Goal: Obtain resource: Download file/media

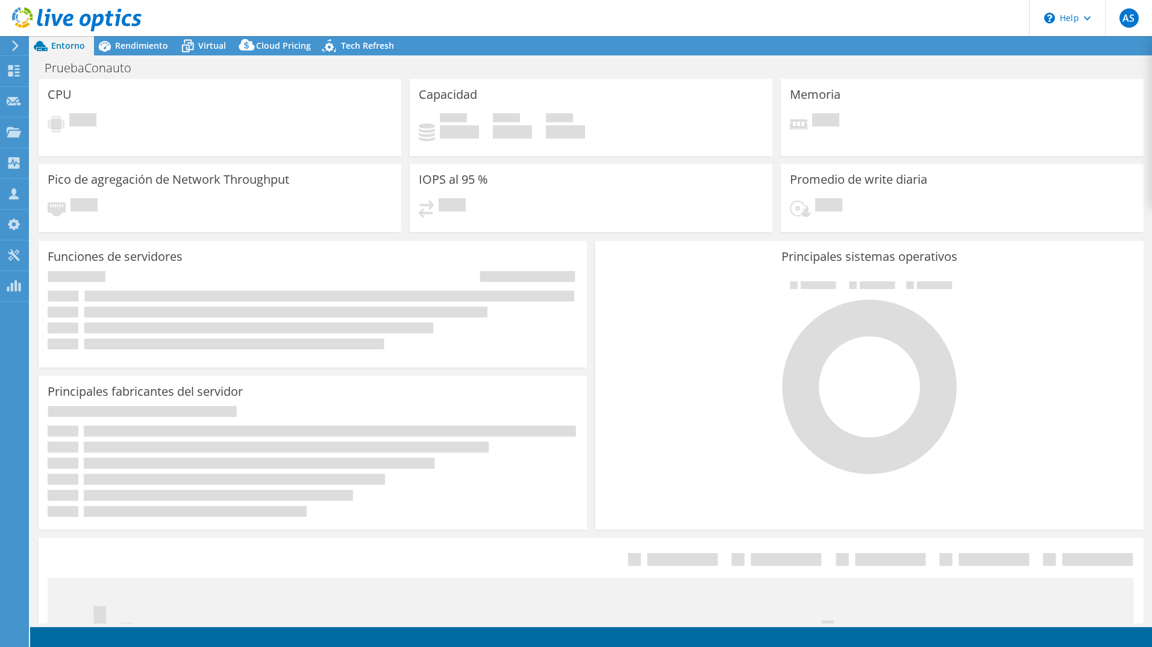
select select "USD"
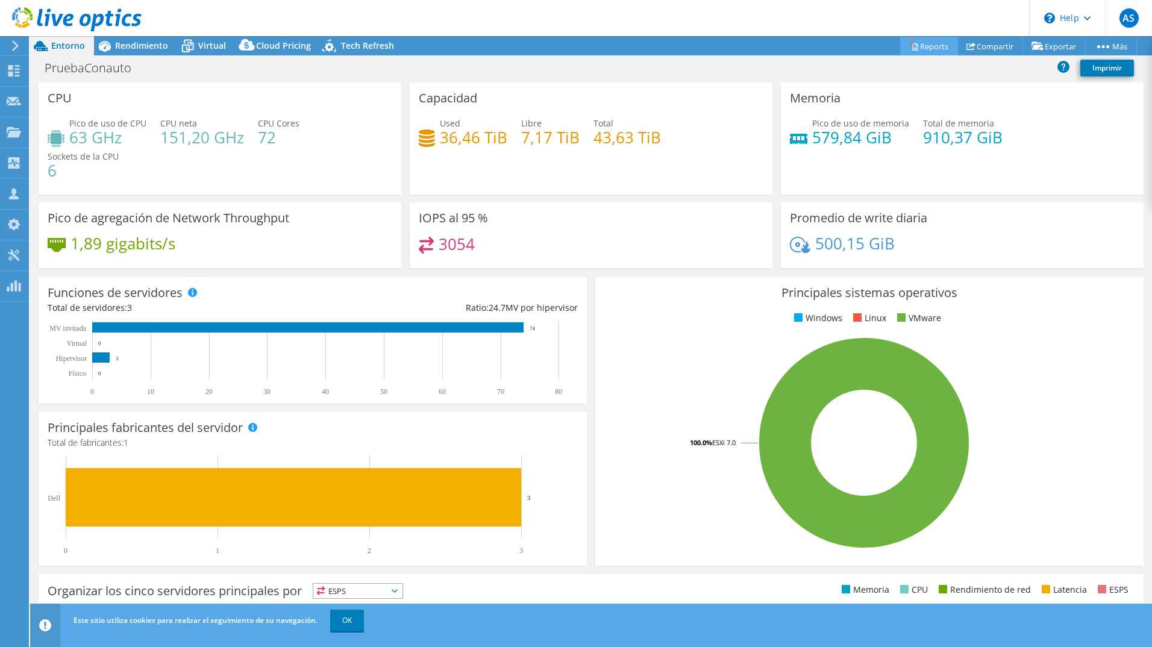
click at [931, 53] on link "Reports" at bounding box center [929, 46] width 58 height 19
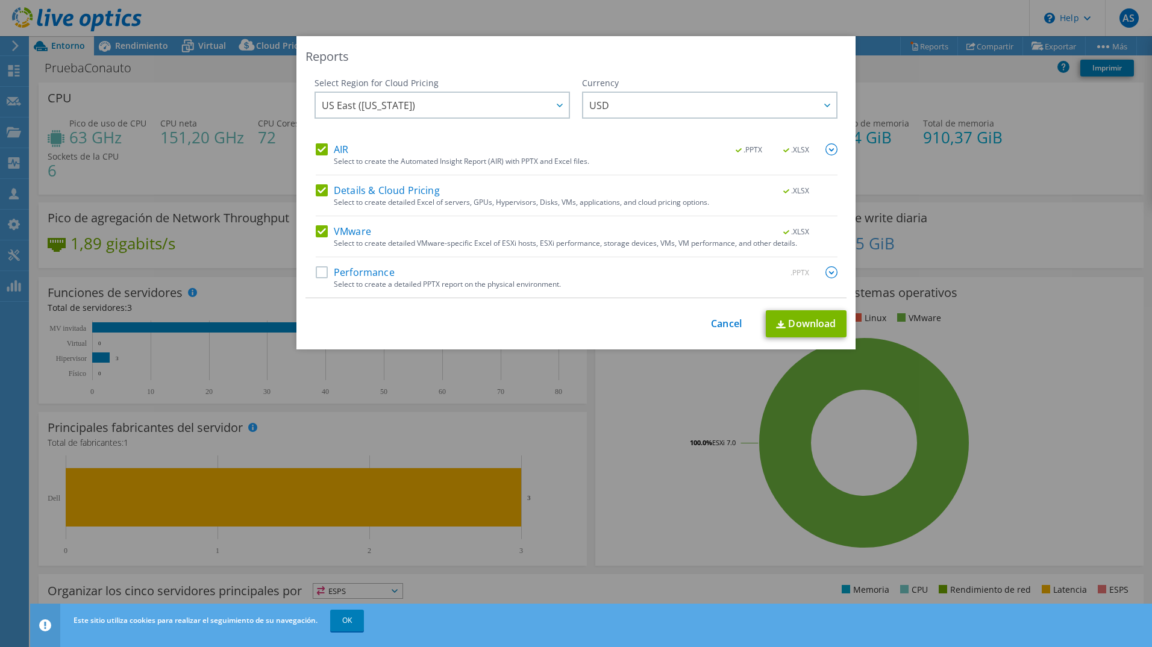
click at [353, 273] on label "Performance" at bounding box center [355, 272] width 79 height 12
click at [0, 0] on input "Performance" at bounding box center [0, 0] width 0 height 0
click at [829, 269] on img at bounding box center [832, 272] width 12 height 12
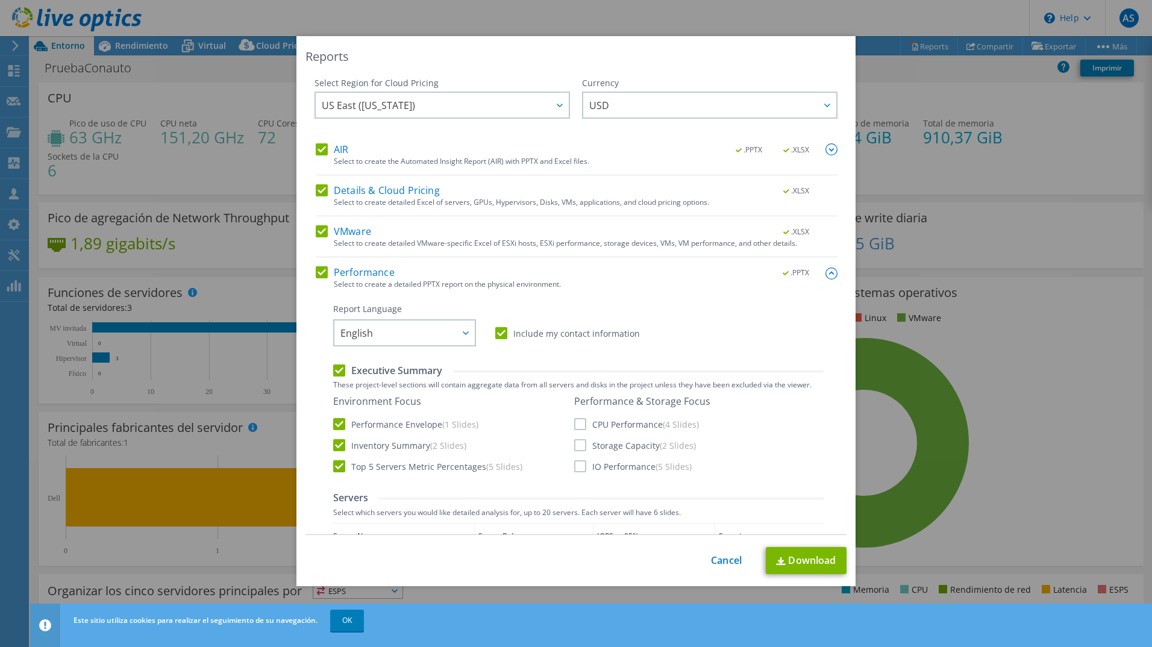
click at [829, 269] on div "Select Region for Cloud Pricing Asia Pacific ([GEOGRAPHIC_DATA]) [GEOGRAPHIC_DA…" at bounding box center [576, 306] width 541 height 458
click at [788, 557] on link "Download" at bounding box center [806, 560] width 81 height 27
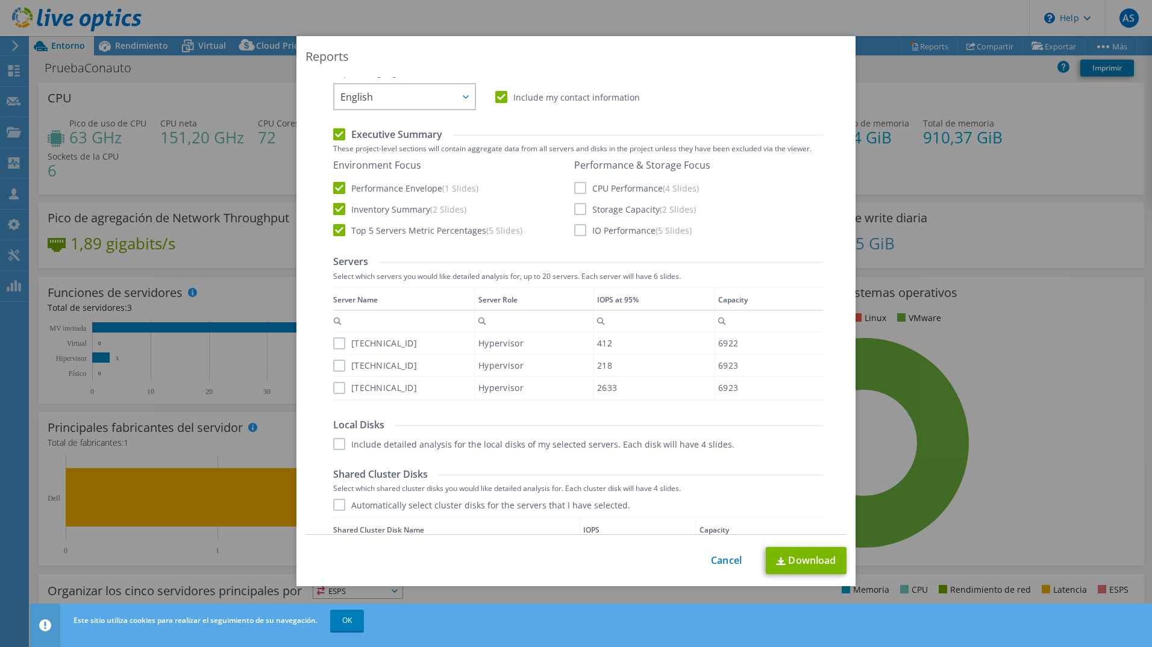
scroll to position [241, 0]
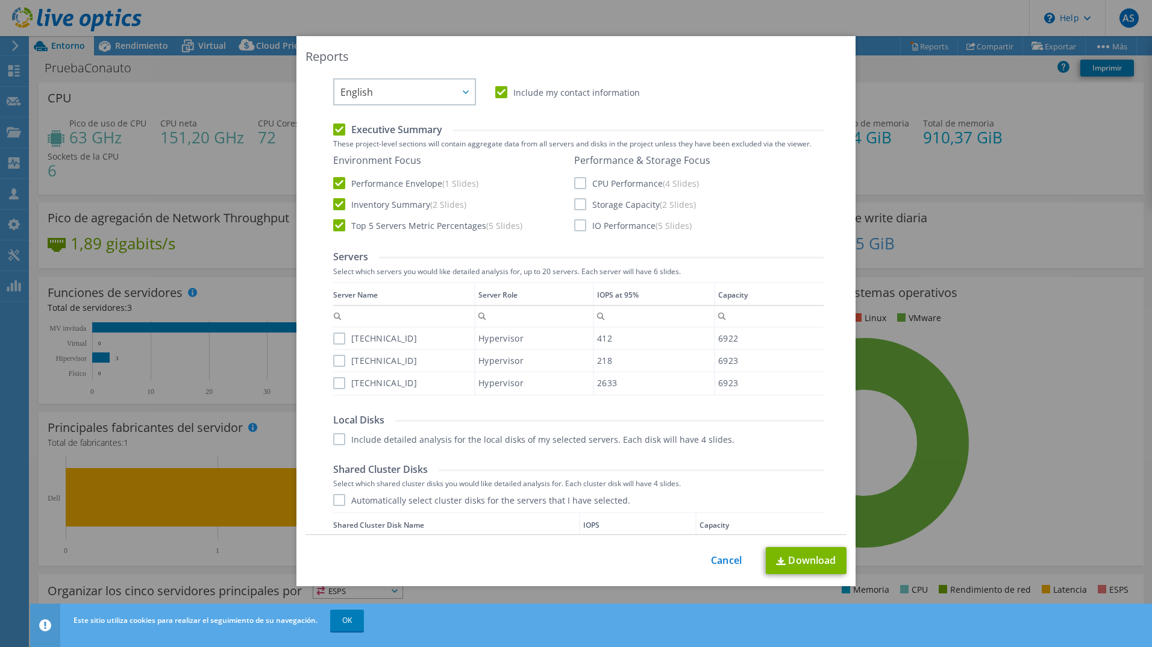
click at [574, 184] on label "CPU Performance (4 Slides)" at bounding box center [636, 183] width 125 height 12
click at [0, 0] on input "CPU Performance (4 Slides)" at bounding box center [0, 0] width 0 height 0
click at [574, 208] on label "Storage Capacity (2 Slides)" at bounding box center [635, 204] width 122 height 12
click at [0, 0] on input "Storage Capacity (2 Slides)" at bounding box center [0, 0] width 0 height 0
click at [574, 227] on label "IO Performance (5 Slides)" at bounding box center [633, 225] width 118 height 12
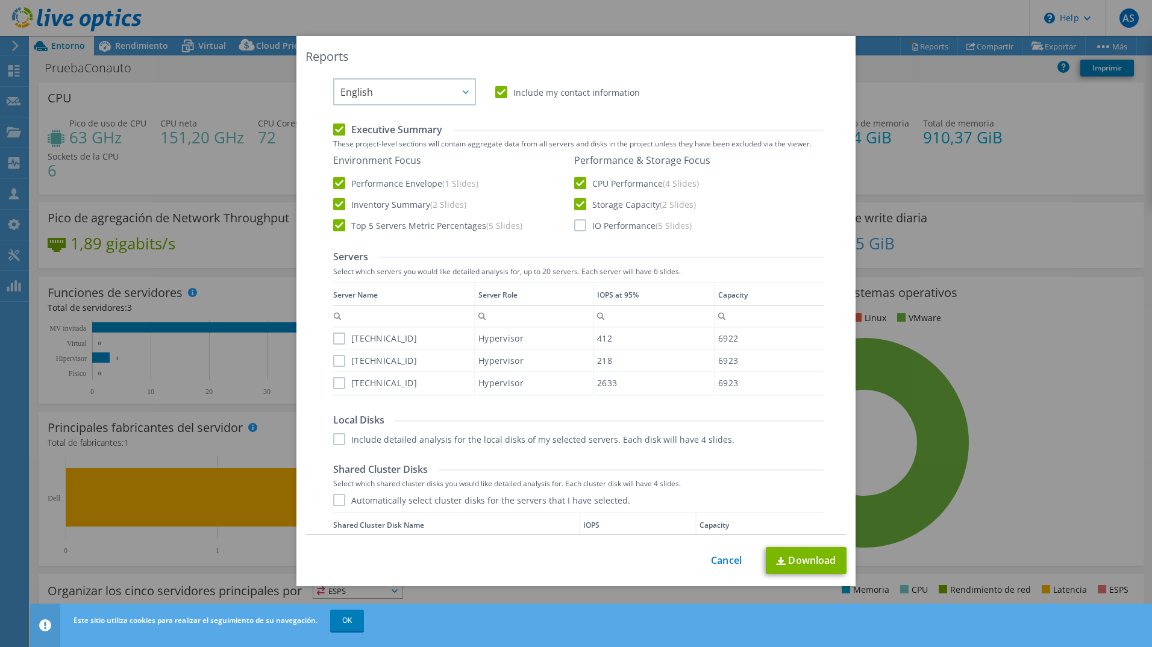
click at [0, 0] on input "IO Performance (5 Slides)" at bounding box center [0, 0] width 0 height 0
click at [334, 342] on label "[TECHNICAL_ID]" at bounding box center [375, 339] width 84 height 12
click at [0, 0] on input "[TECHNICAL_ID]" at bounding box center [0, 0] width 0 height 0
click at [337, 359] on label "[TECHNICAL_ID]" at bounding box center [375, 361] width 84 height 12
click at [0, 0] on input "[TECHNICAL_ID]" at bounding box center [0, 0] width 0 height 0
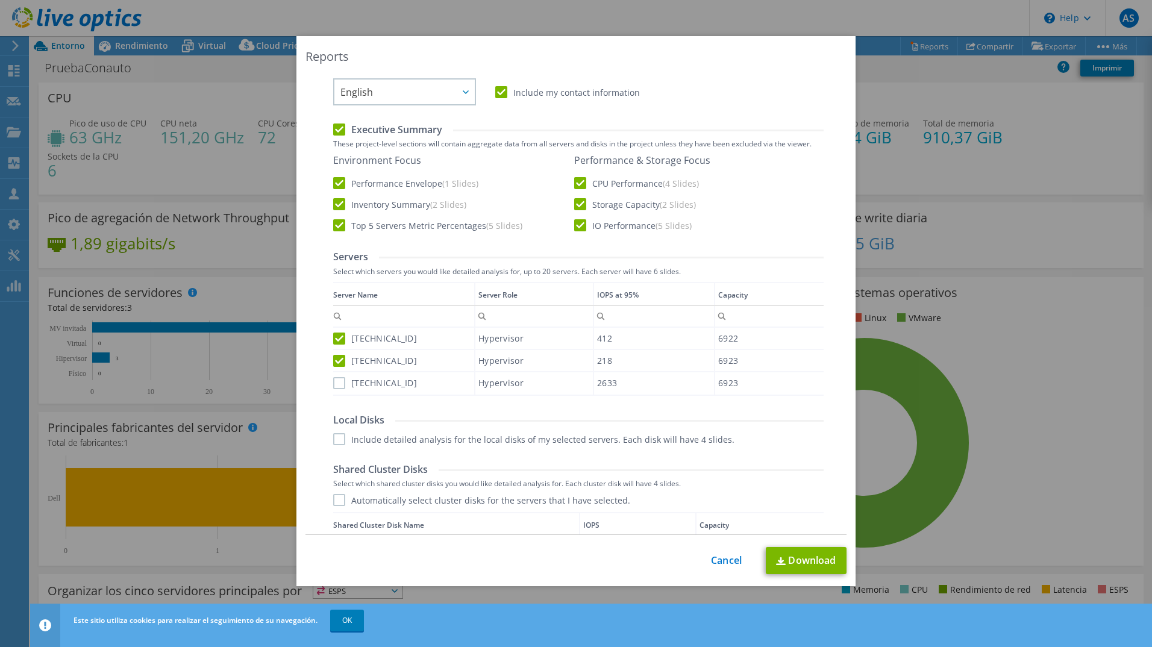
click at [333, 380] on label "[TECHNICAL_ID]" at bounding box center [375, 383] width 84 height 12
click at [0, 0] on input "[TECHNICAL_ID]" at bounding box center [0, 0] width 0 height 0
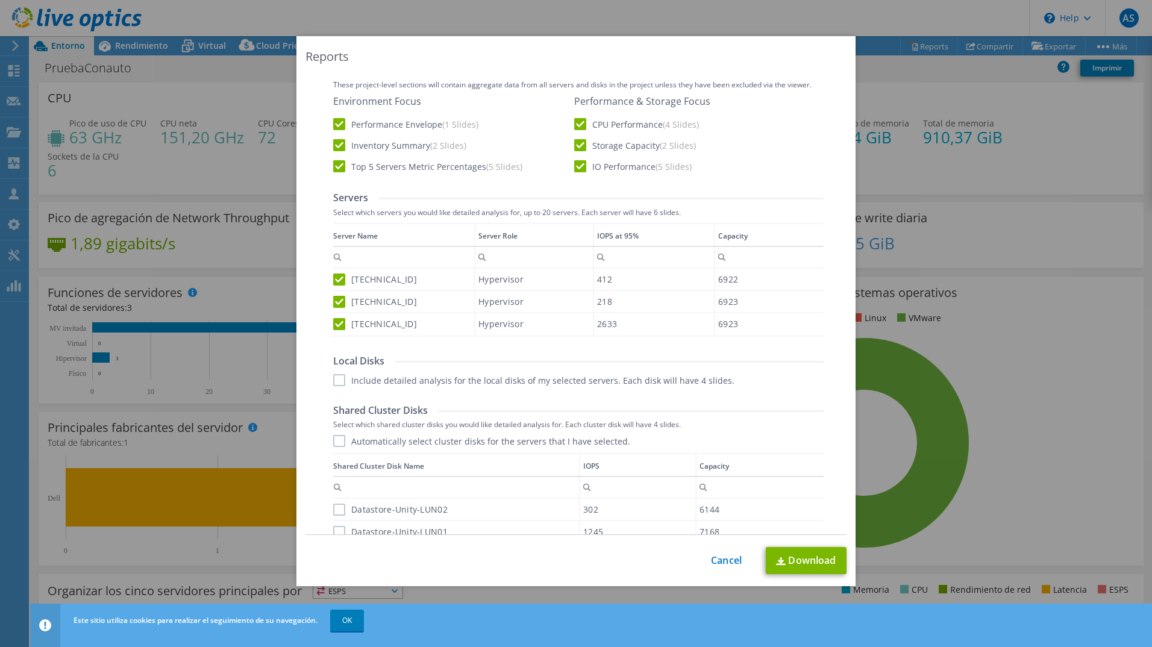
scroll to position [482, 0]
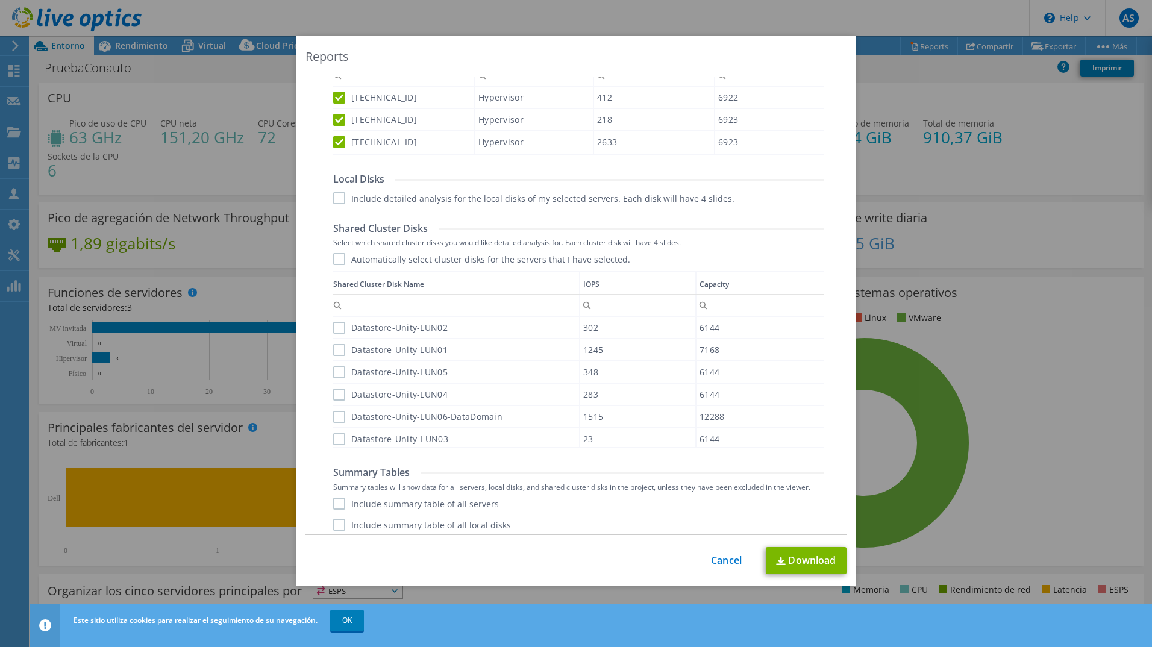
click at [333, 260] on label "Automatically select cluster disks for the servers that I have selected." at bounding box center [481, 259] width 297 height 12
click at [0, 0] on input "Automatically select cluster disks for the servers that I have selected." at bounding box center [0, 0] width 0 height 0
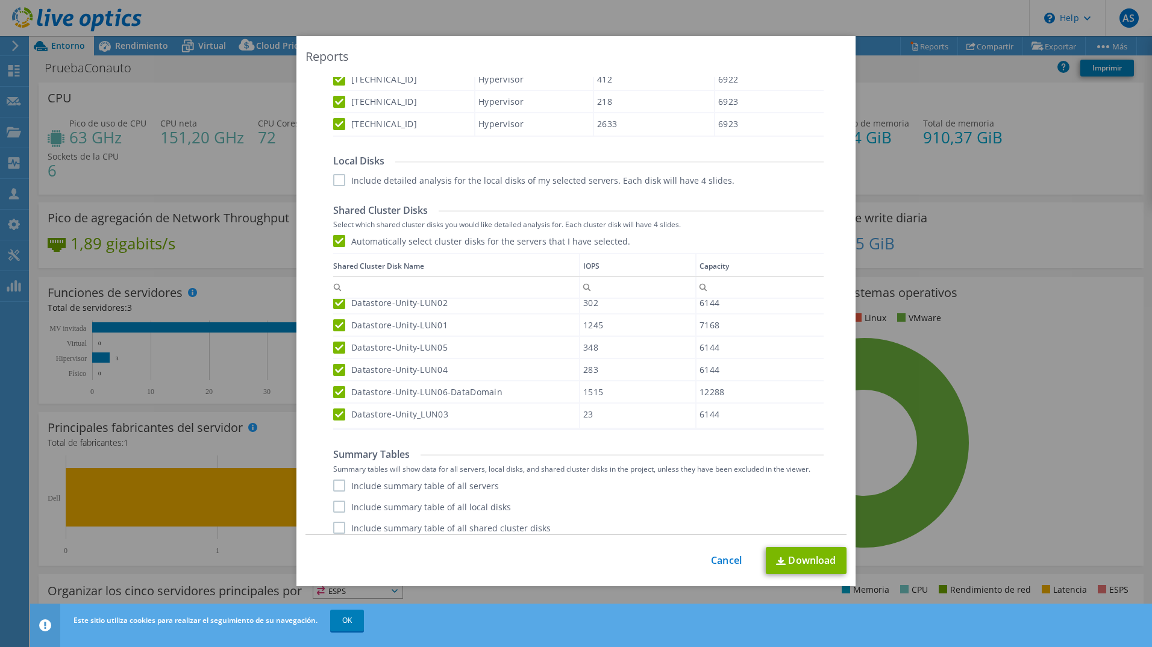
scroll to position [509, 0]
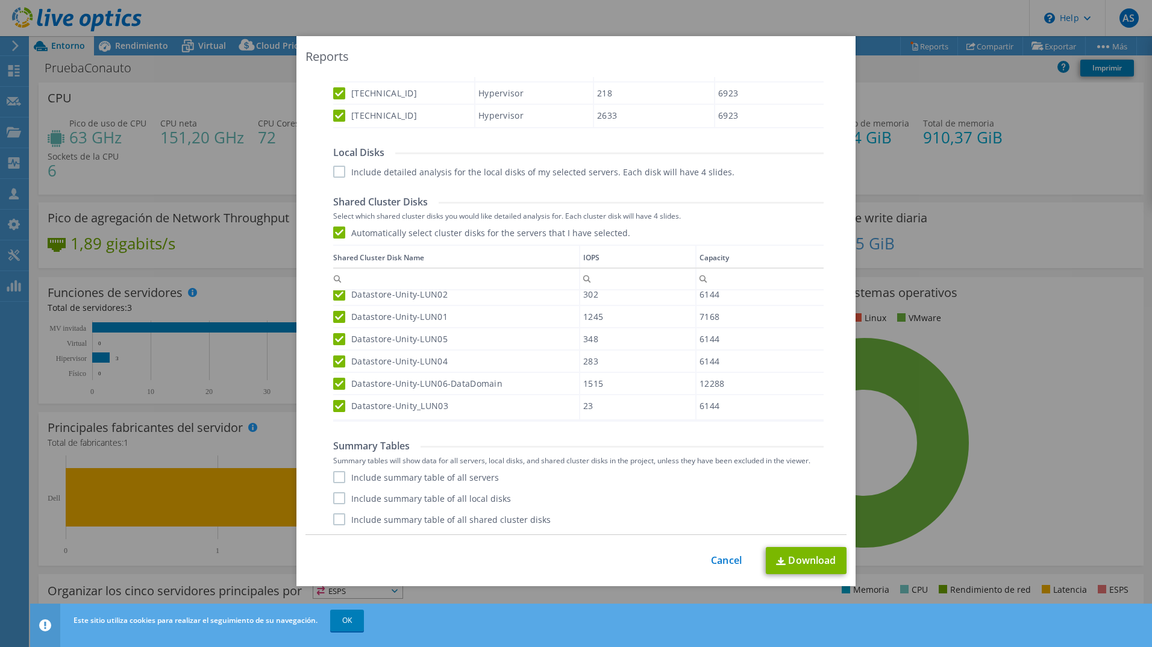
click at [337, 479] on label "Include summary table of all servers" at bounding box center [416, 477] width 166 height 12
click at [0, 0] on input "Include summary table of all servers" at bounding box center [0, 0] width 0 height 0
click at [336, 506] on div "Include summary table of all servers Include summary table of all local disks I…" at bounding box center [578, 498] width 491 height 54
click at [336, 497] on label "Include summary table of all local disks" at bounding box center [422, 498] width 178 height 12
click at [0, 0] on input "Include summary table of all local disks" at bounding box center [0, 0] width 0 height 0
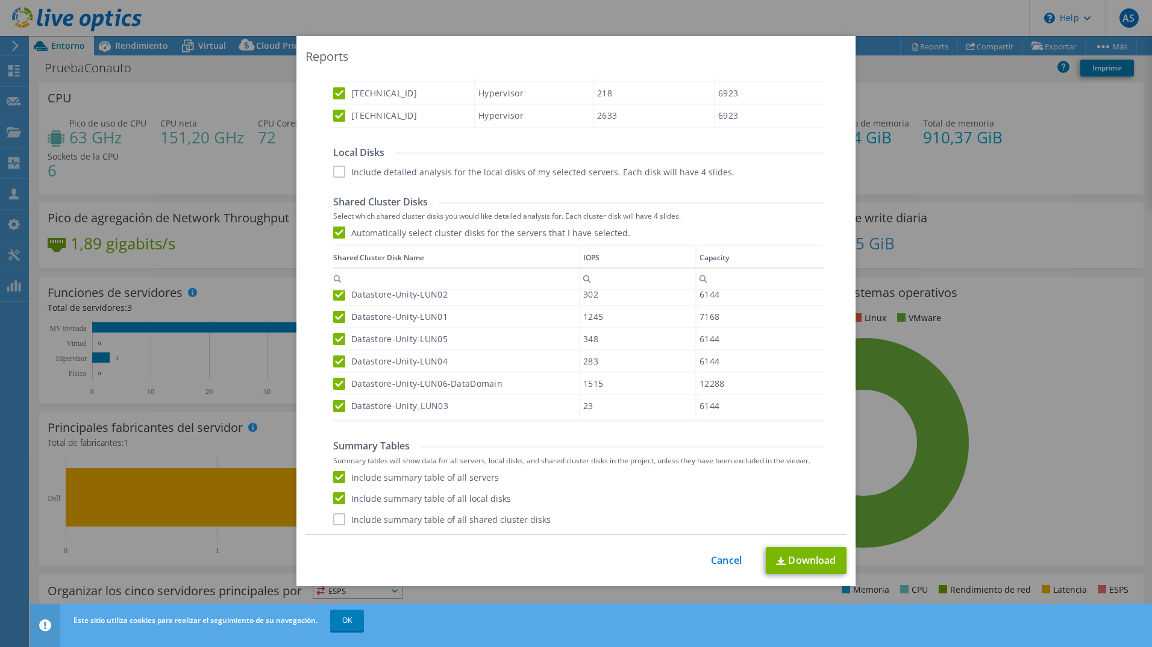
click at [334, 521] on label "Include summary table of all shared cluster disks" at bounding box center [442, 519] width 218 height 12
click at [0, 0] on input "Include summary table of all shared cluster disks" at bounding box center [0, 0] width 0 height 0
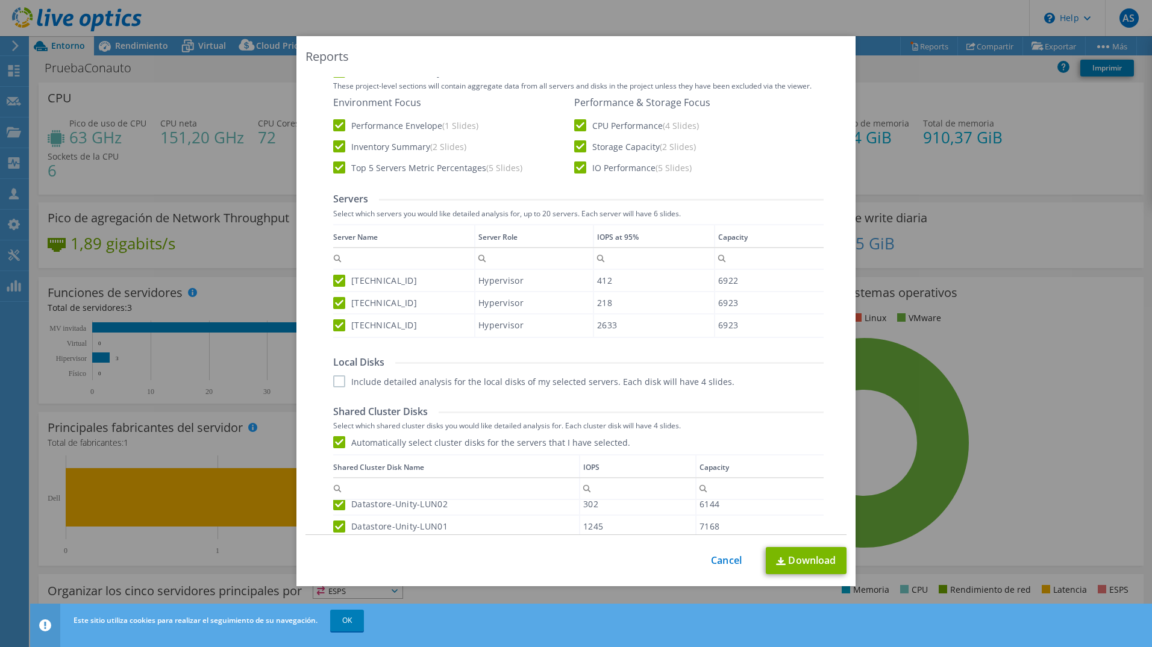
scroll to position [207, 0]
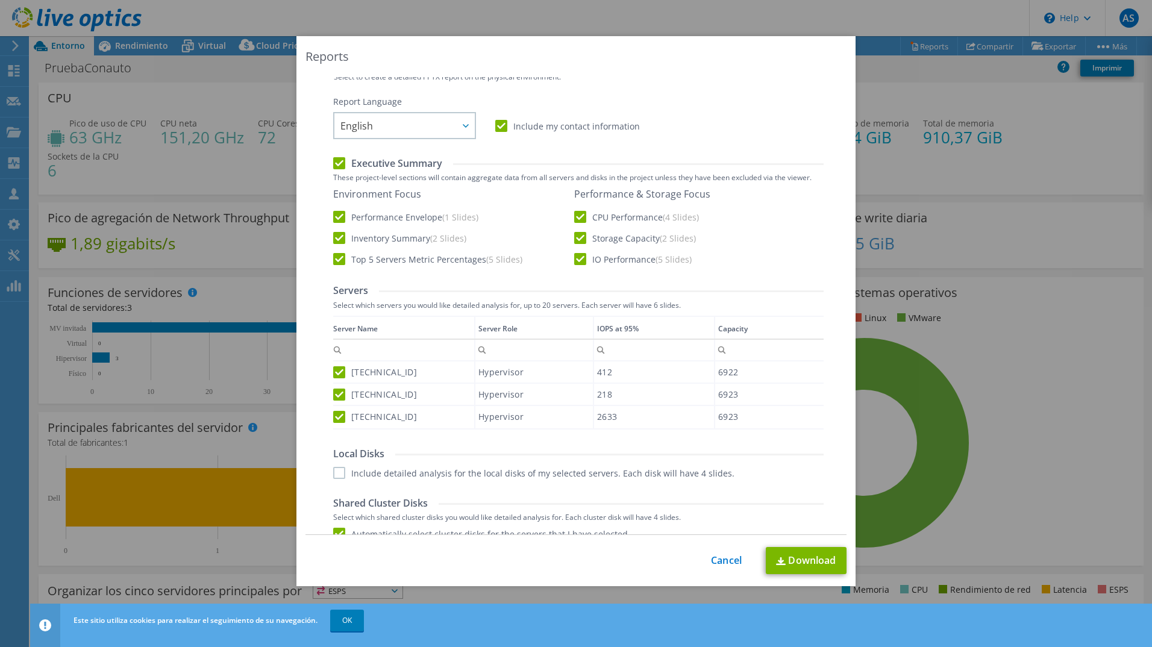
click at [337, 474] on label "Include detailed analysis for the local disks of my selected servers. Each disk…" at bounding box center [533, 473] width 401 height 12
click at [0, 0] on input "Include detailed analysis for the local disks of my selected servers. Each disk…" at bounding box center [0, 0] width 0 height 0
click at [807, 569] on link "Download" at bounding box center [806, 560] width 81 height 27
click at [807, 569] on div "This process may take a while, please wait... Cancel Download" at bounding box center [576, 560] width 541 height 27
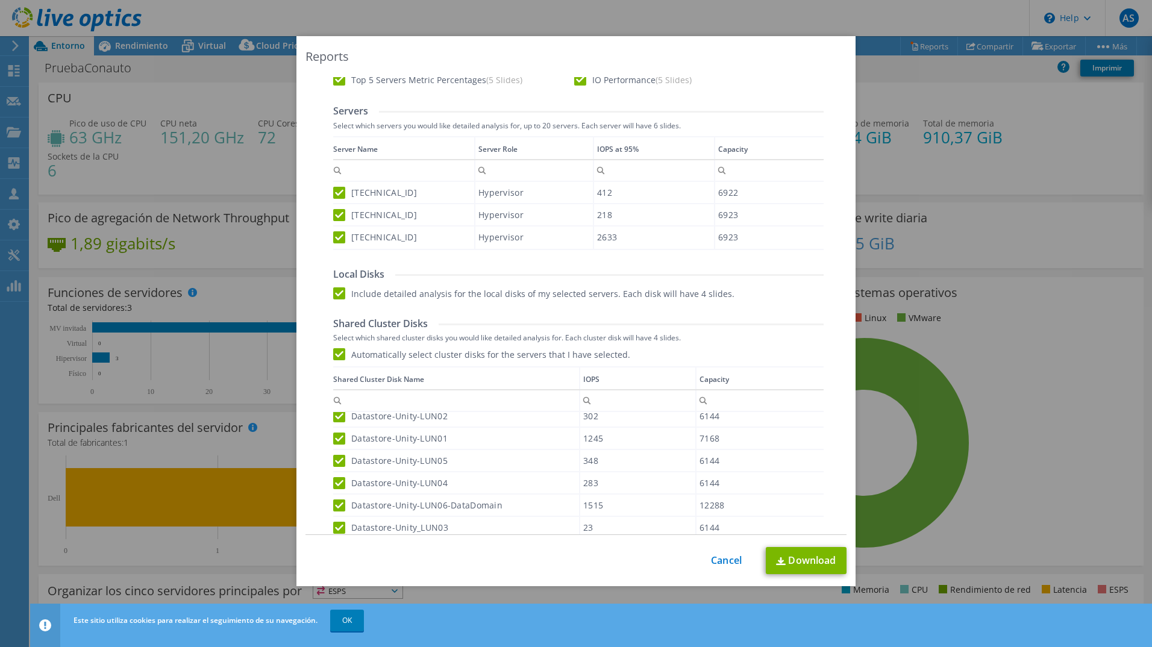
scroll to position [448, 0]
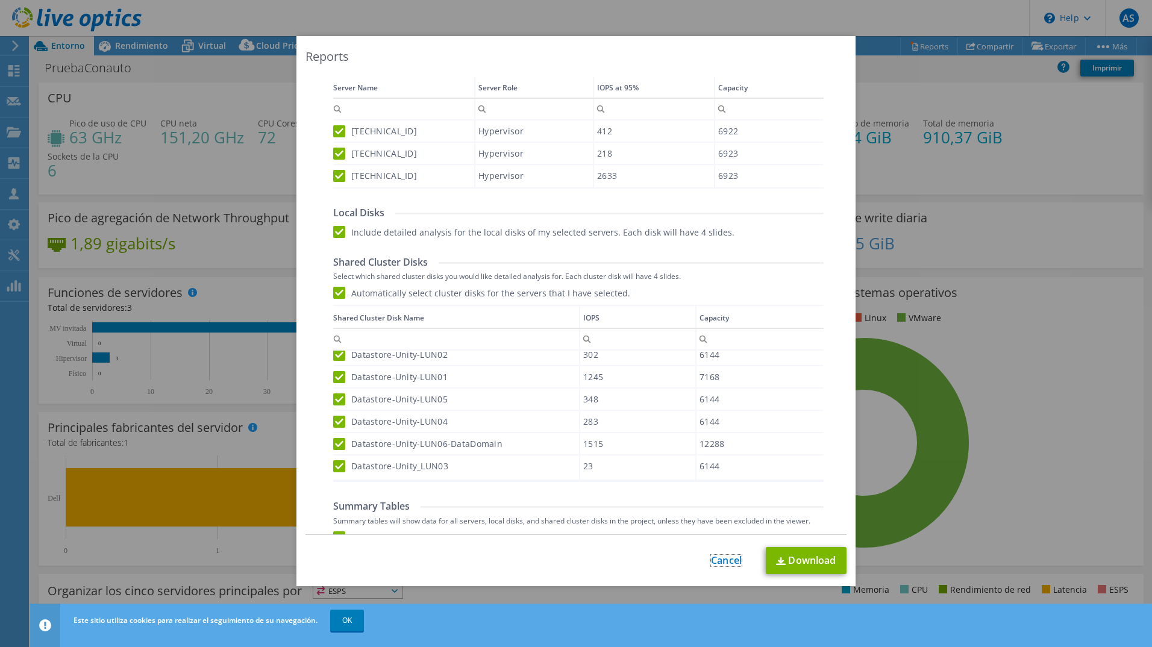
drag, startPoint x: 720, startPoint y: 562, endPoint x: 714, endPoint y: 559, distance: 7.3
click at [720, 562] on link "Cancel" at bounding box center [726, 560] width 31 height 11
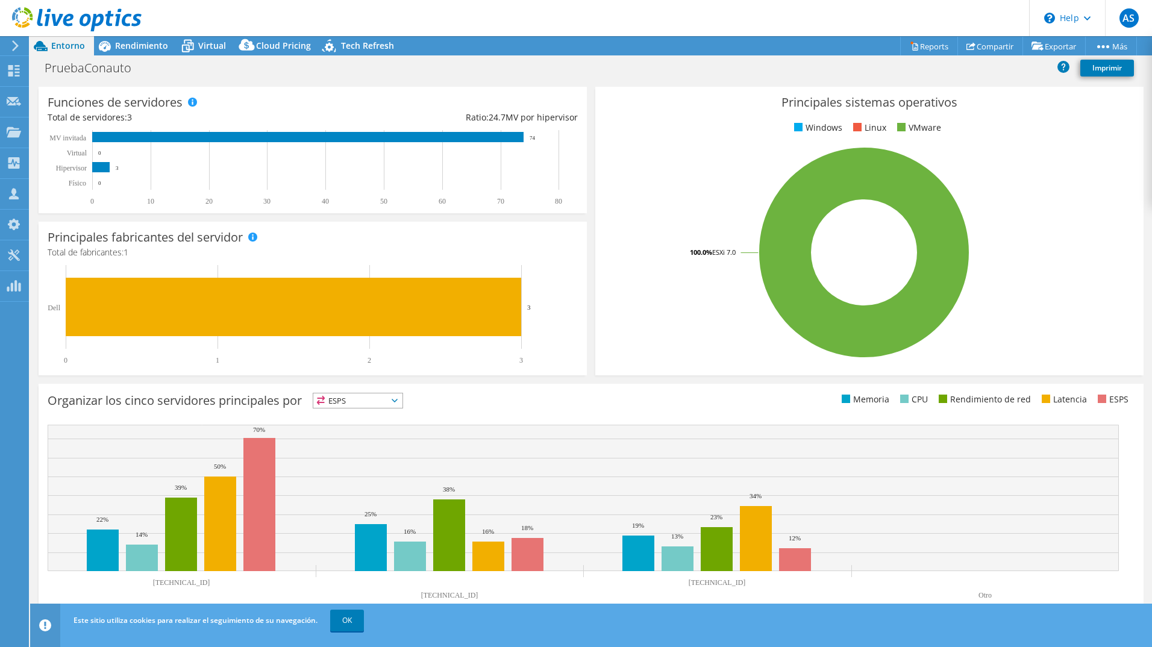
scroll to position [0, 0]
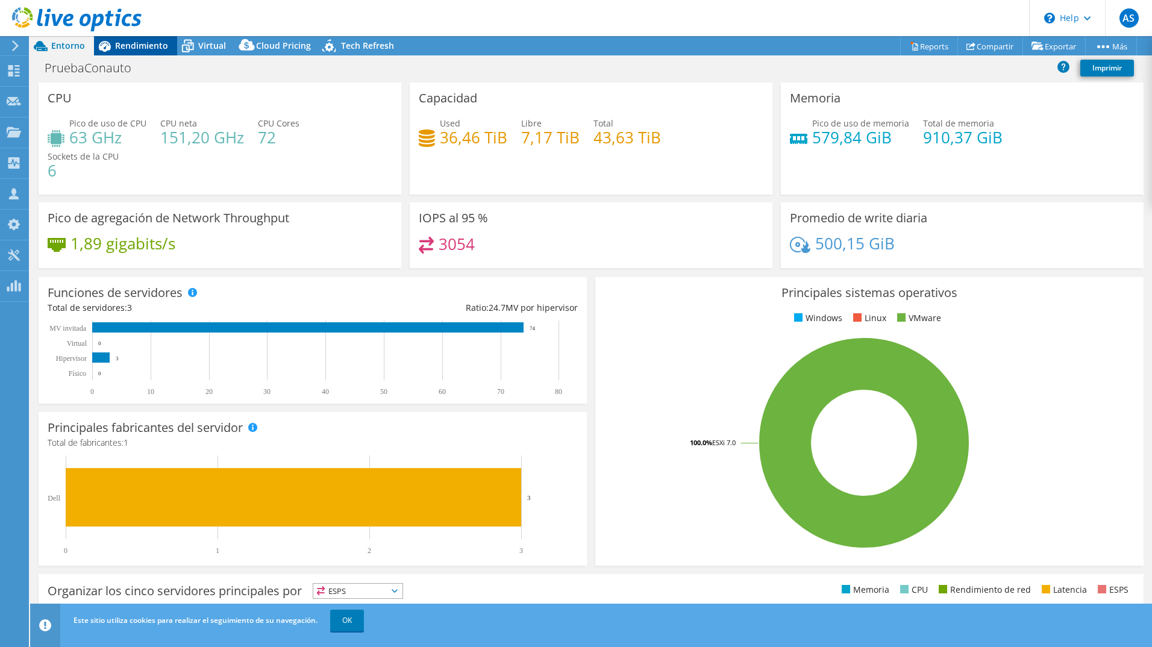
click at [146, 51] on span "Rendimiento" at bounding box center [141, 45] width 53 height 11
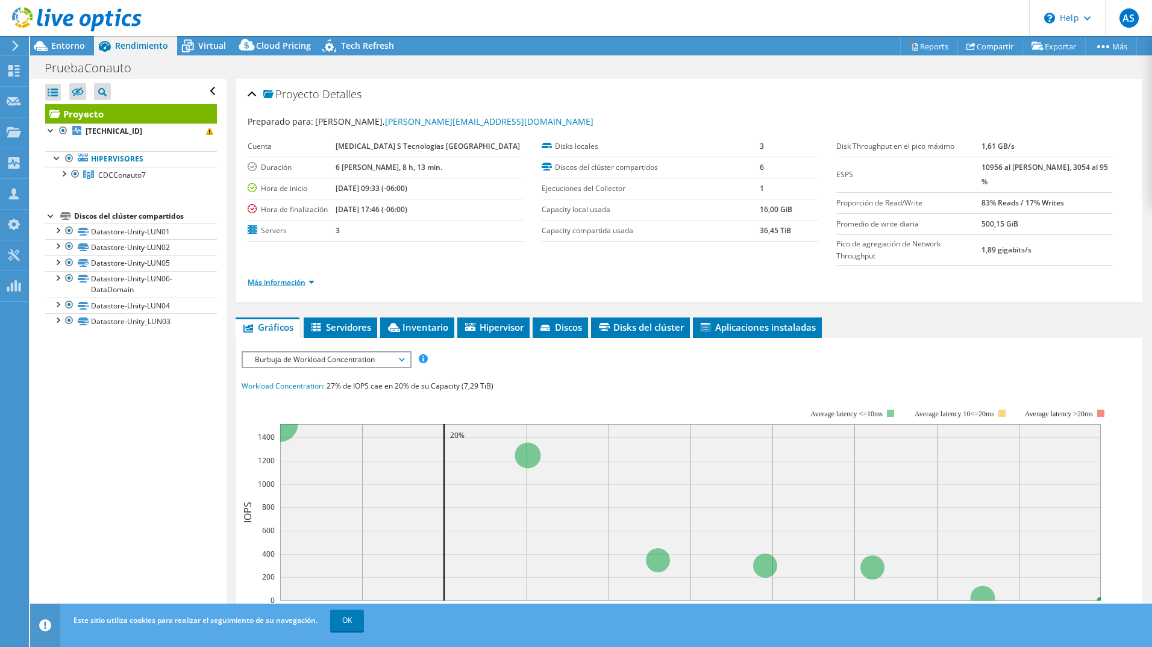
click at [280, 281] on link "Más información" at bounding box center [281, 282] width 67 height 10
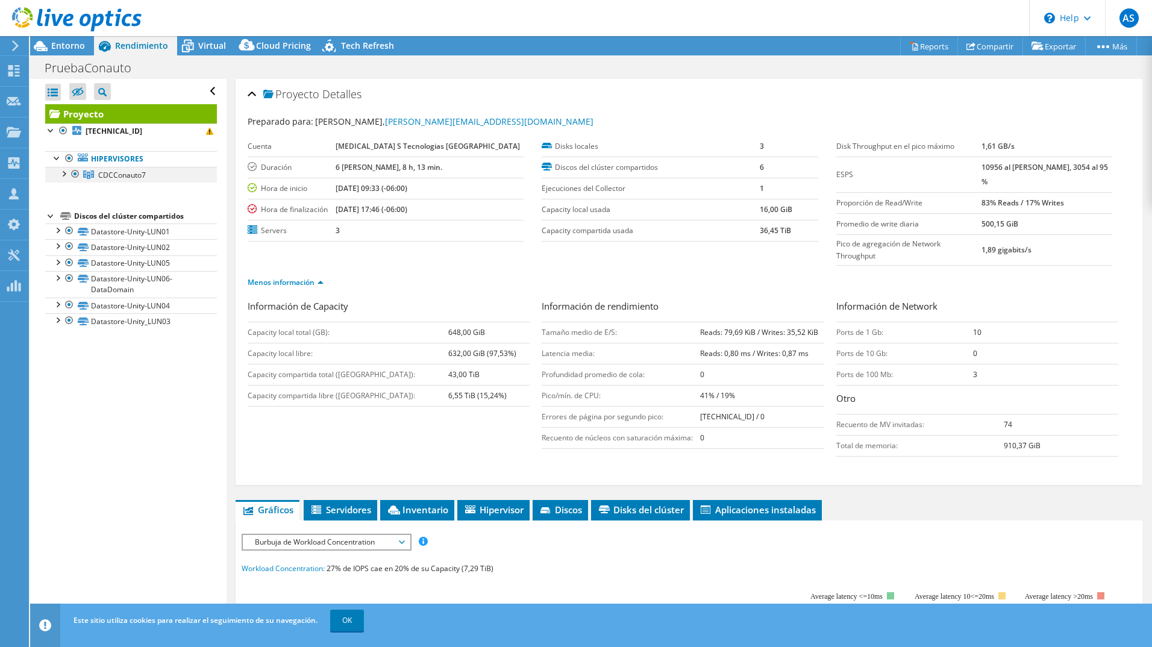
click at [62, 177] on div at bounding box center [63, 173] width 12 height 12
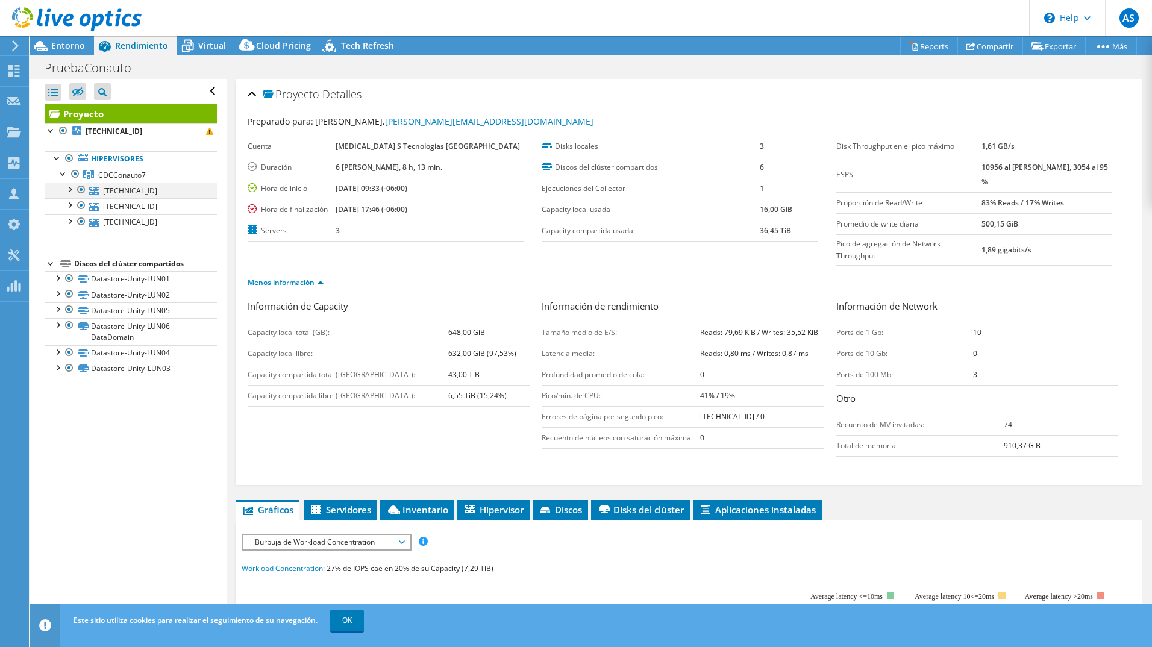
click at [69, 192] on div at bounding box center [69, 189] width 12 height 12
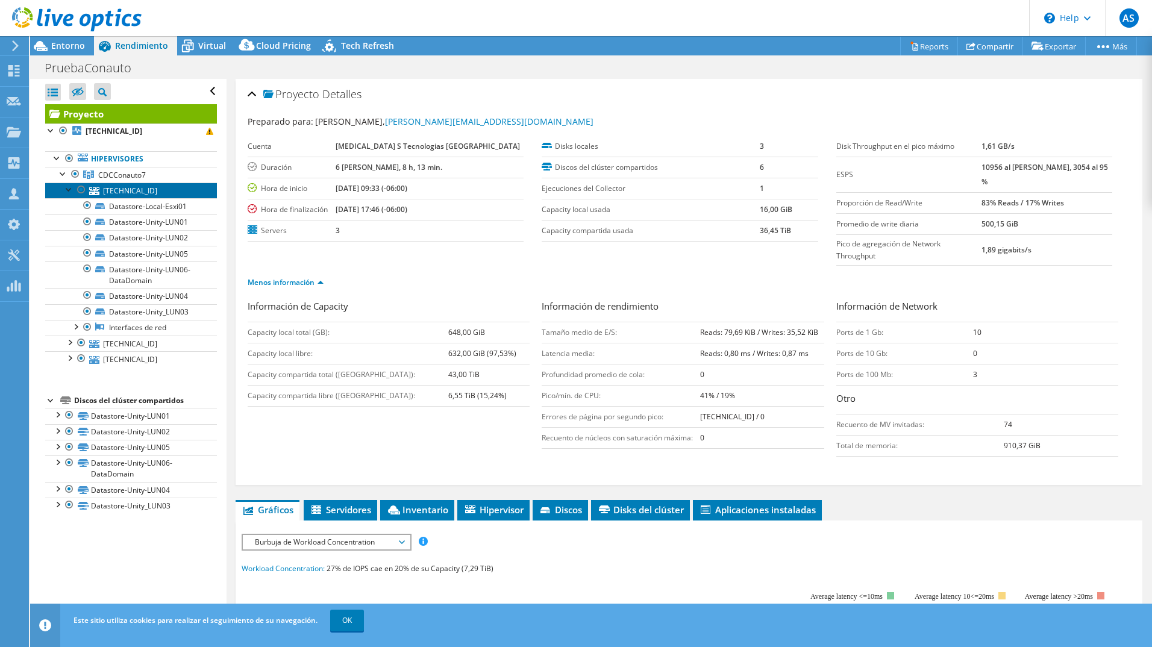
click at [124, 193] on link "[TECHNICAL_ID]" at bounding box center [131, 191] width 172 height 16
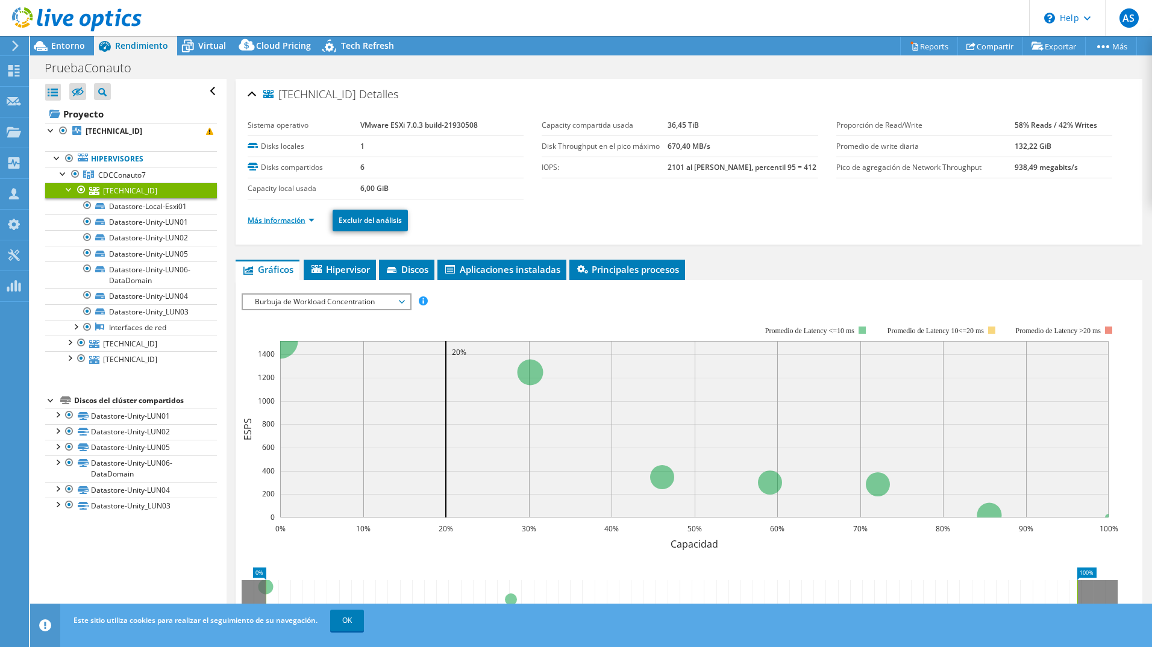
click at [287, 219] on link "Más información" at bounding box center [281, 220] width 67 height 10
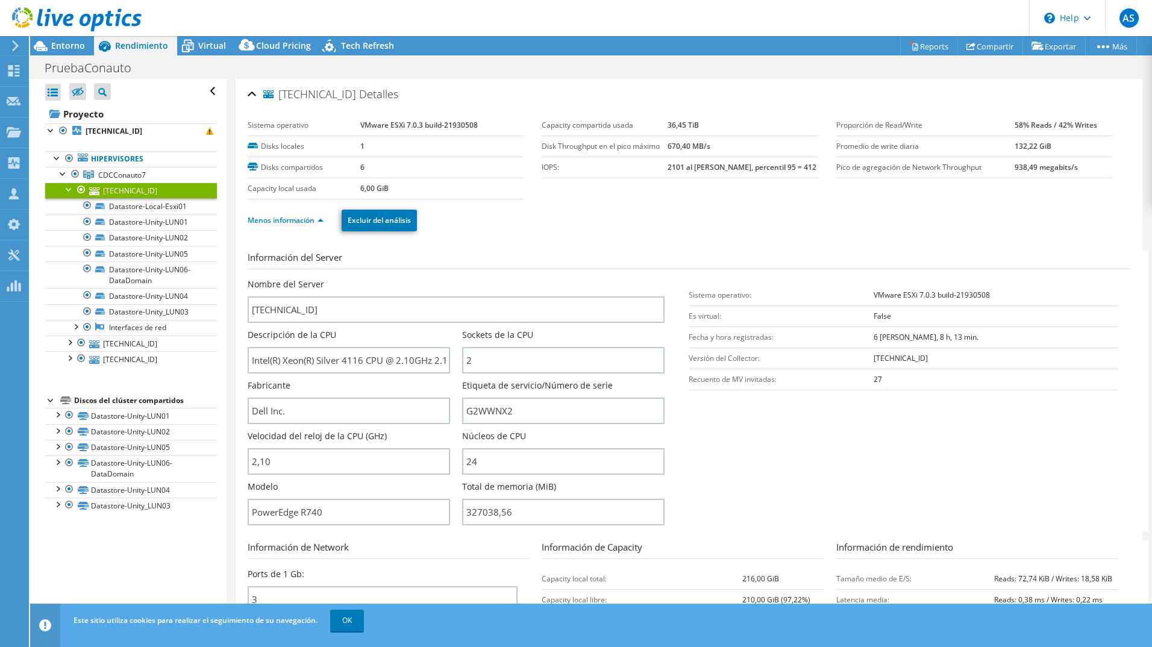
click at [74, 190] on div at bounding box center [69, 189] width 12 height 12
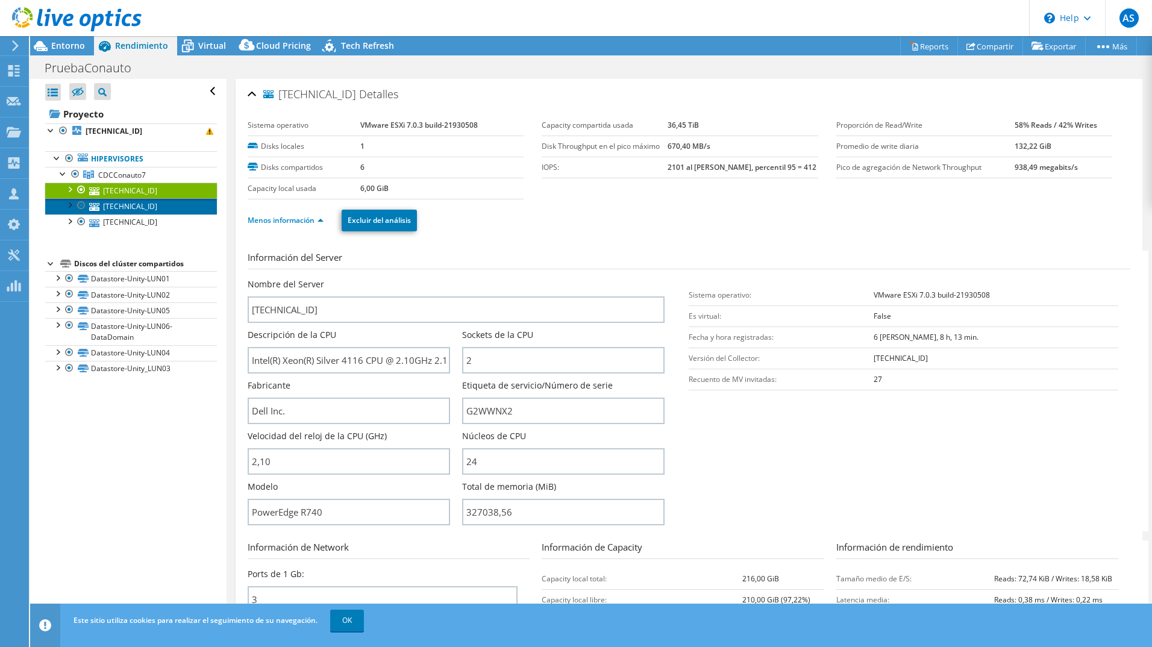
click at [119, 210] on link "[TECHNICAL_ID]" at bounding box center [131, 206] width 172 height 16
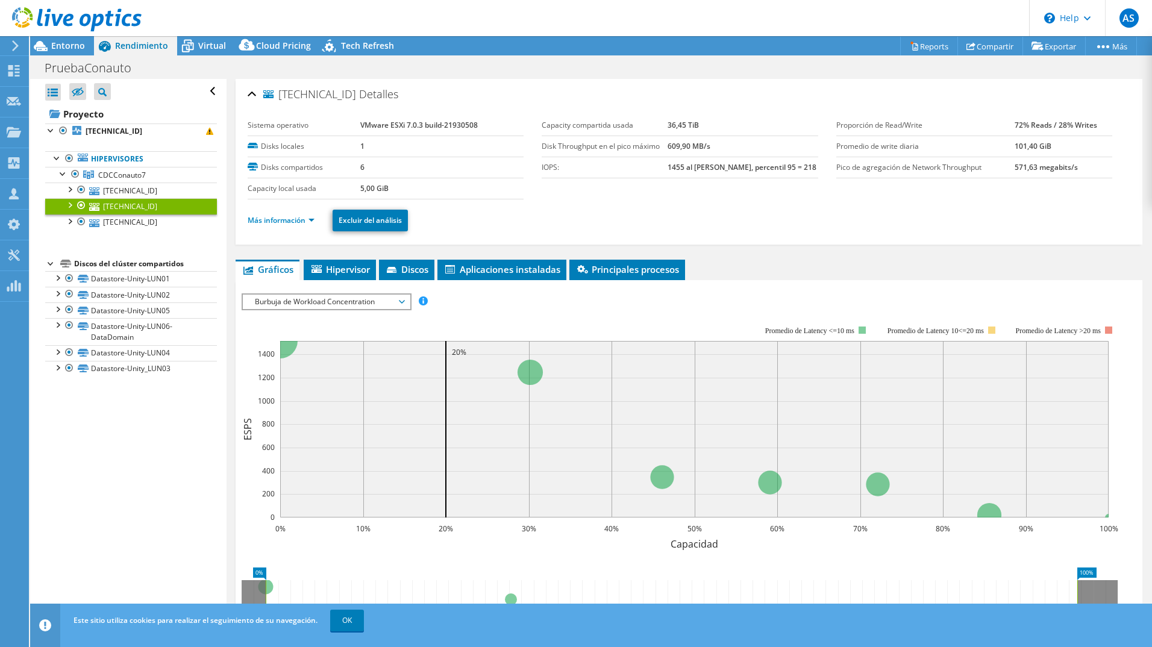
click at [277, 228] on ul "Más información Excluir del análisis" at bounding box center [689, 219] width 883 height 25
click at [279, 222] on link "Más información" at bounding box center [281, 220] width 67 height 10
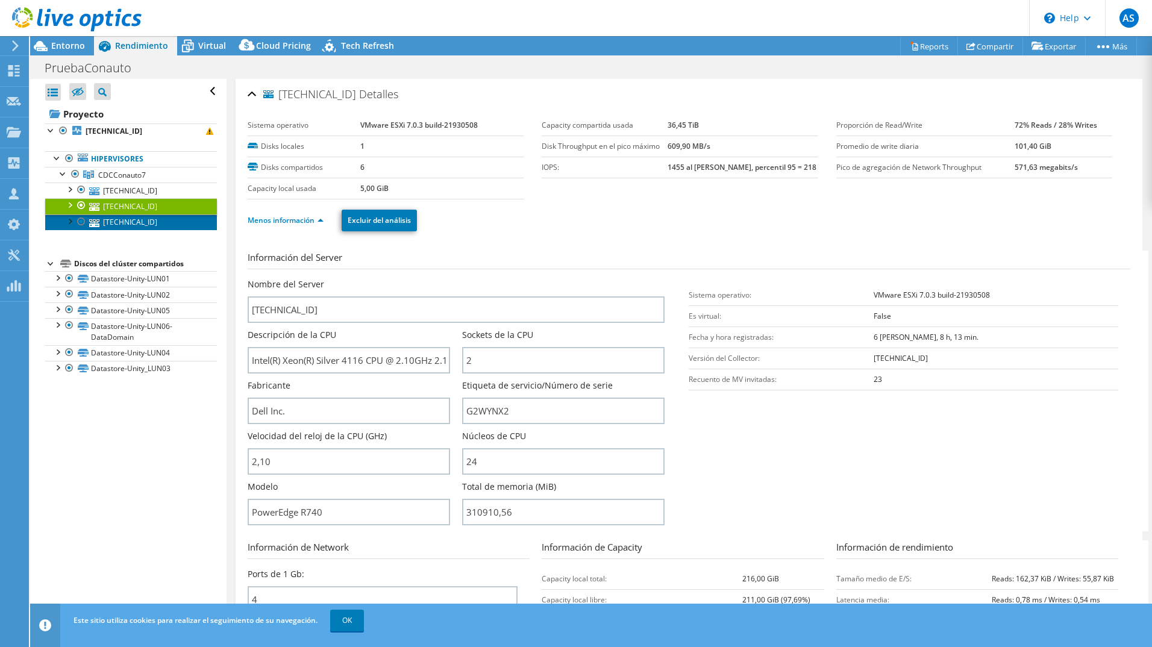
drag, startPoint x: 117, startPoint y: 225, endPoint x: 132, endPoint y: 226, distance: 15.1
click at [118, 224] on link "[TECHNICAL_ID]" at bounding box center [131, 223] width 172 height 16
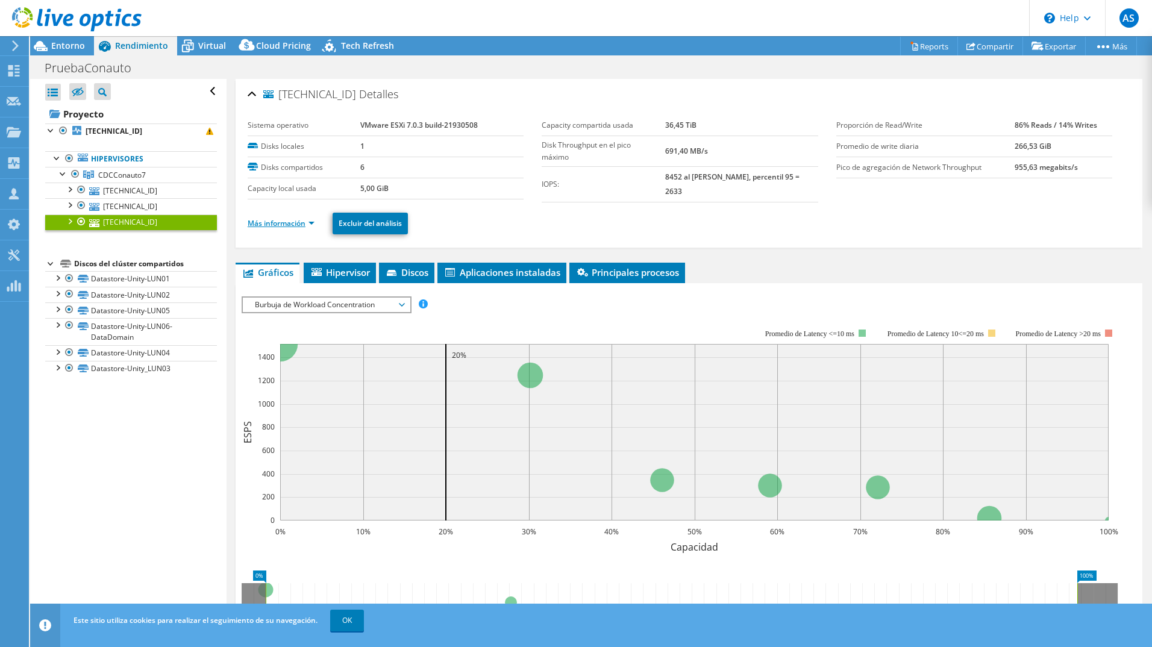
click at [290, 221] on link "Más información" at bounding box center [281, 223] width 67 height 10
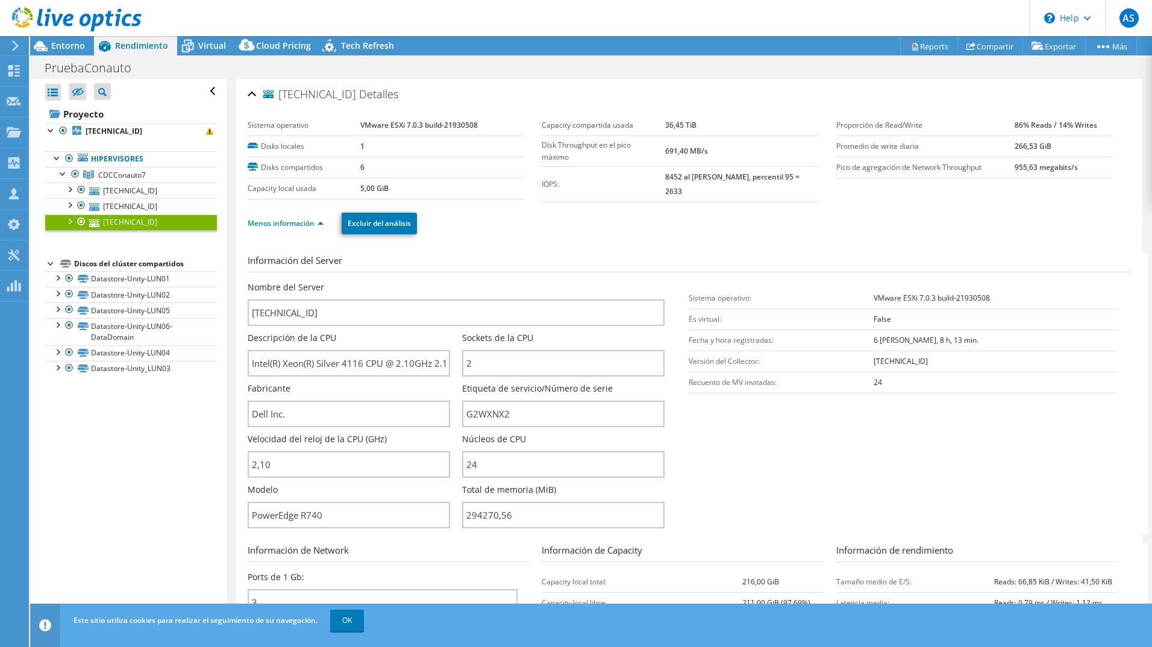
click at [64, 39] on div at bounding box center [71, 20] width 142 height 40
click at [77, 52] on div "Entorno" at bounding box center [62, 45] width 64 height 19
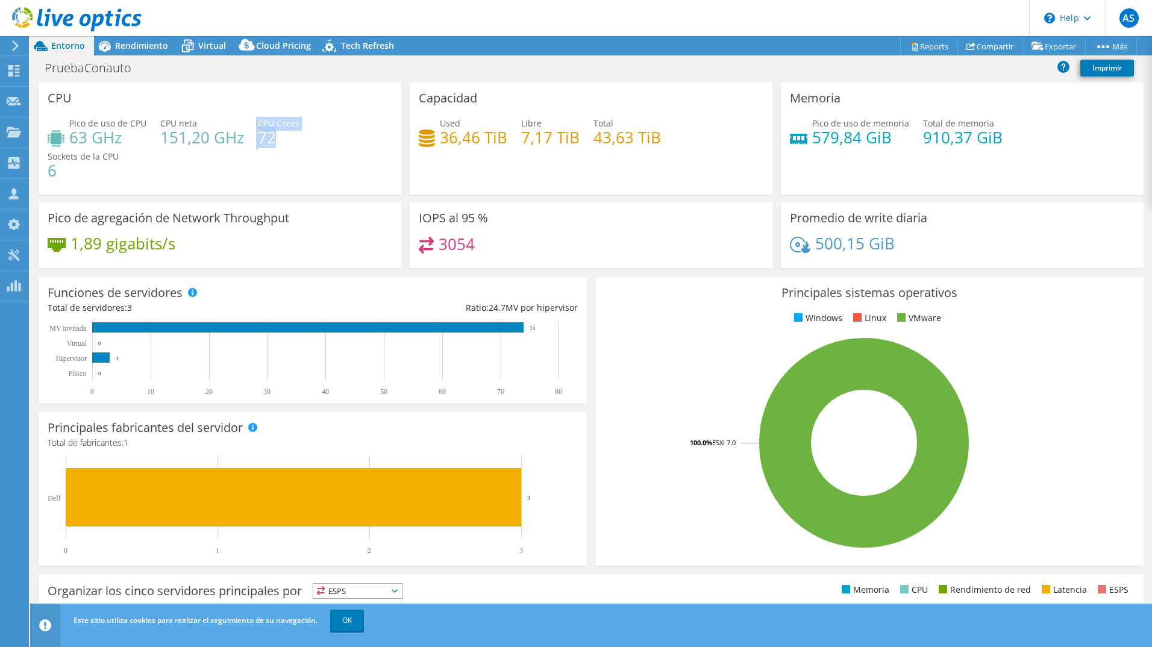
drag, startPoint x: 253, startPoint y: 139, endPoint x: 276, endPoint y: 137, distance: 22.9
click at [276, 137] on div "Pico de uso de CPU 63 GHz CPU [PERSON_NAME] 151,20 GHz CPU Cores 72 Sockets de …" at bounding box center [220, 153] width 345 height 72
drag, startPoint x: 276, startPoint y: 137, endPoint x: 184, endPoint y: 194, distance: 107.7
click at [184, 194] on div "CPU Pico de uso de CPU 63 GHz CPU [PERSON_NAME] 151,20 GHz CPU Cores 72 Sockets…" at bounding box center [220, 139] width 363 height 112
click at [106, 174] on h4 "6" at bounding box center [83, 170] width 71 height 13
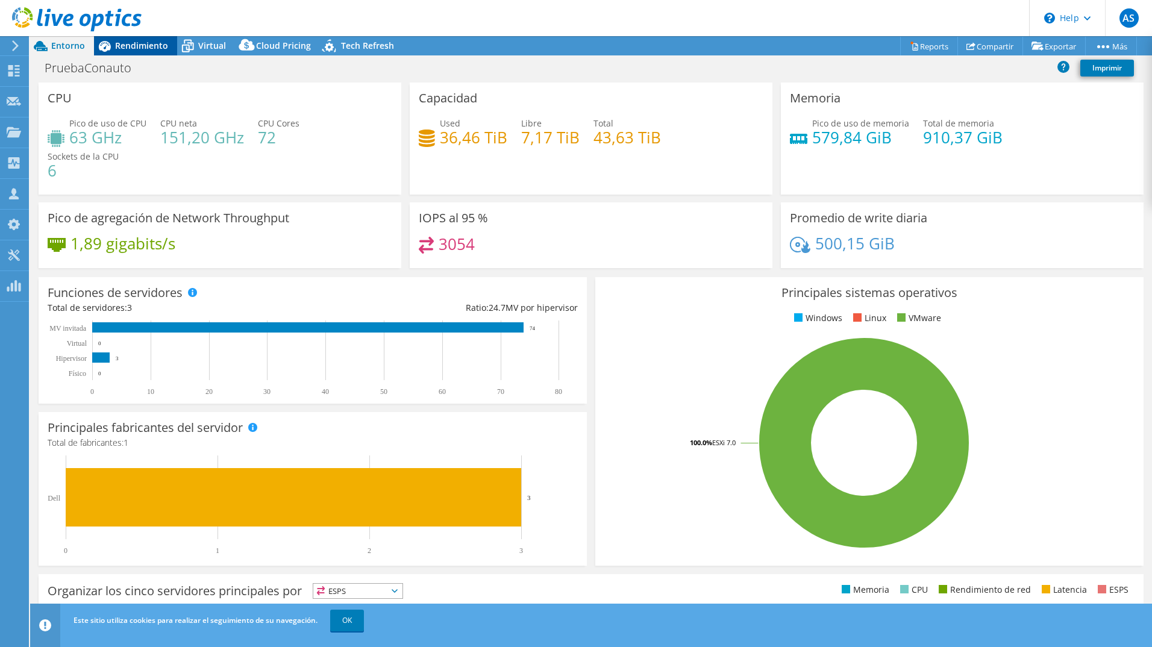
click at [133, 45] on span "Rendimiento" at bounding box center [141, 45] width 53 height 11
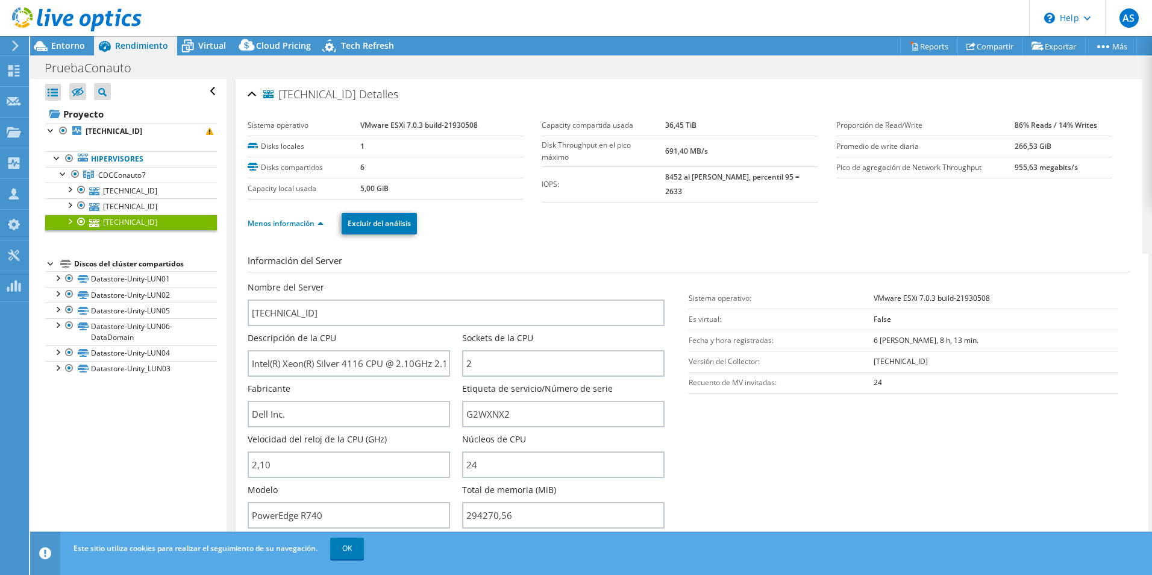
click at [69, 222] on div at bounding box center [69, 221] width 12 height 12
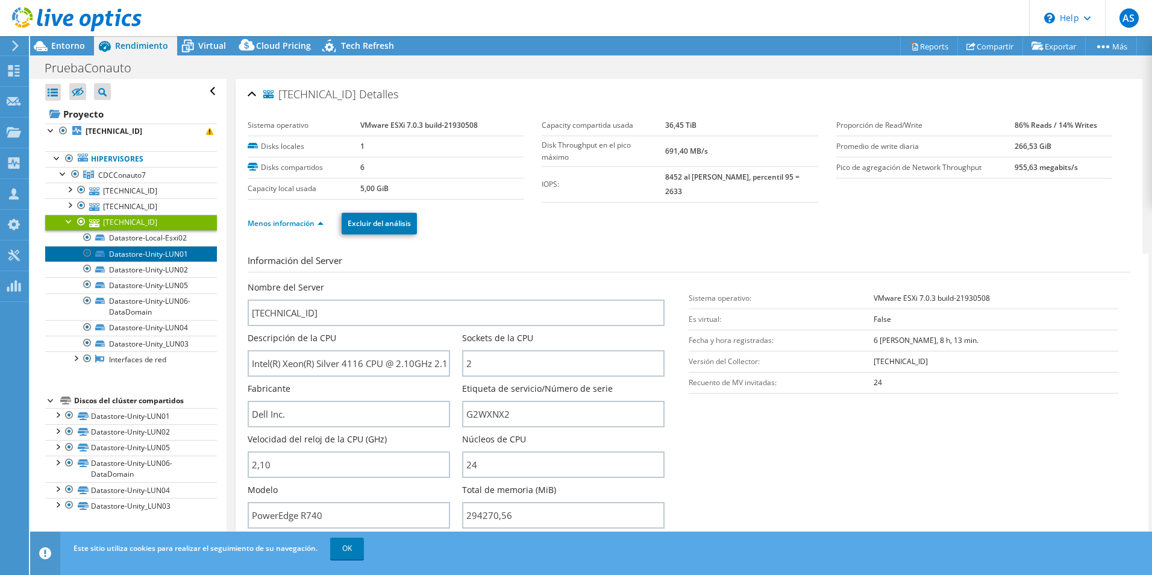
click at [159, 258] on link "Datastore-Unity-LUN01" at bounding box center [131, 254] width 172 height 16
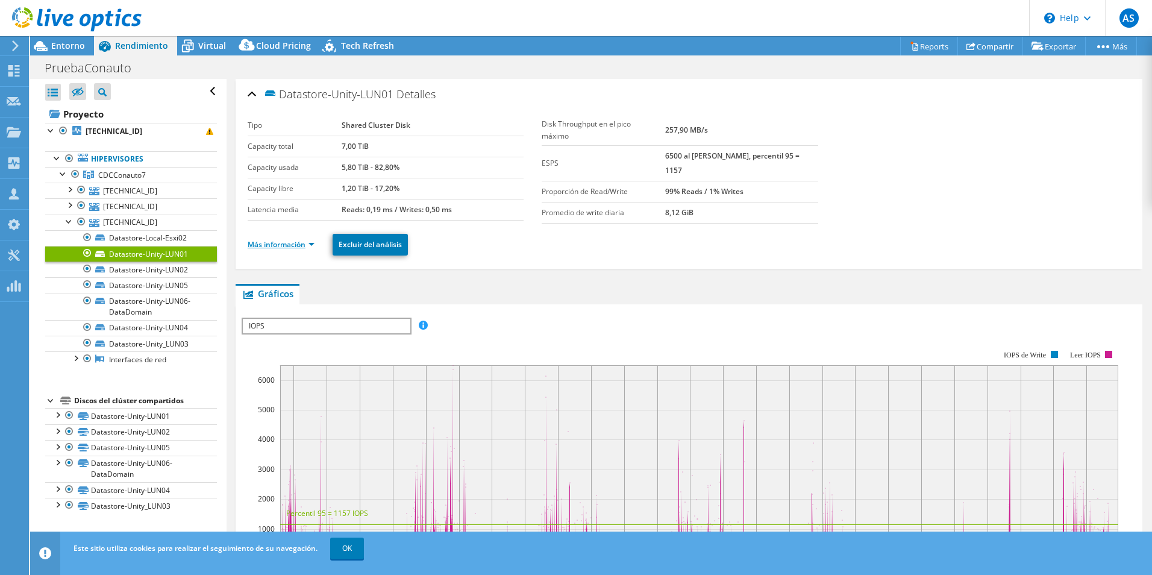
click at [290, 245] on link "Más información" at bounding box center [281, 244] width 67 height 10
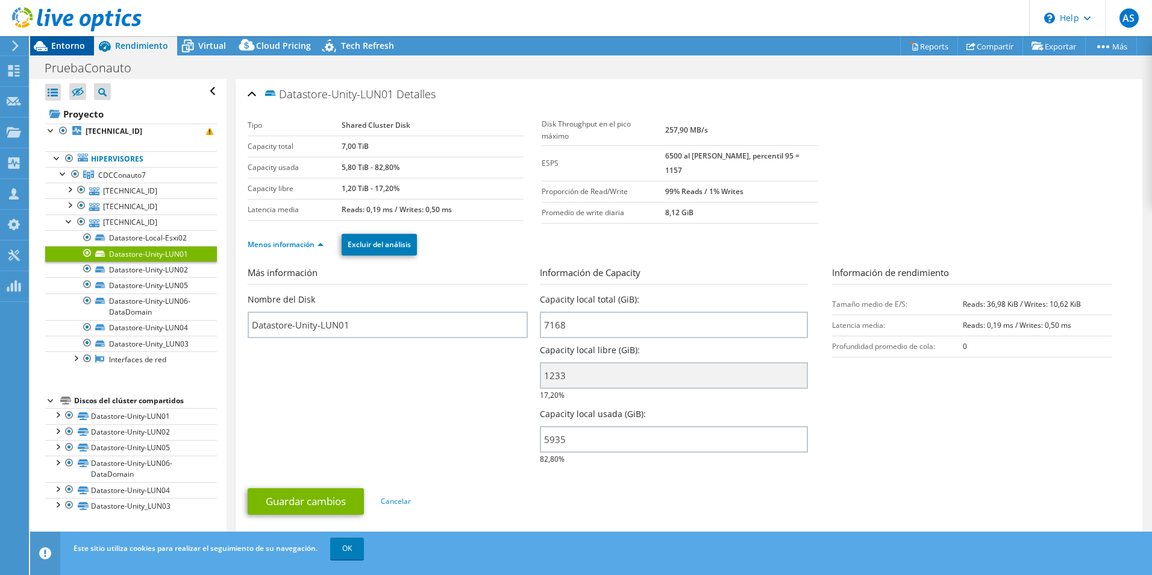
click at [67, 49] on span "Entorno" at bounding box center [68, 45] width 34 height 11
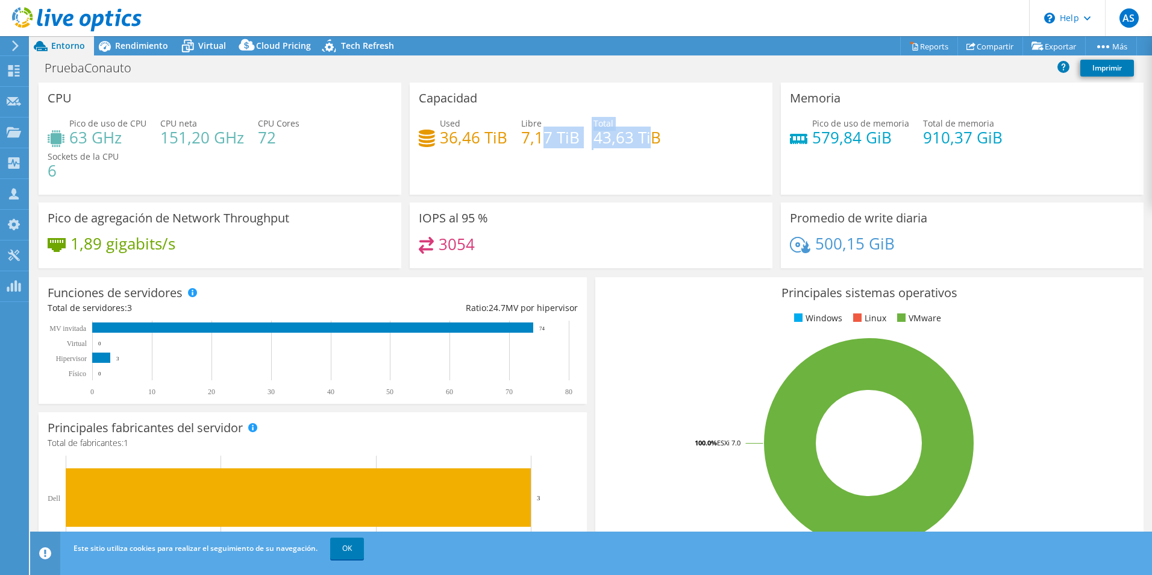
drag, startPoint x: 592, startPoint y: 146, endPoint x: 544, endPoint y: 142, distance: 48.3
click at [544, 142] on div "Used 36,46 TiB Libre 7,17 TiB Total 43,63 TiB" at bounding box center [591, 136] width 345 height 39
drag, startPoint x: 544, startPoint y: 142, endPoint x: 591, endPoint y: 218, distance: 89.1
click at [591, 218] on div "IOPS al 95 % 3054" at bounding box center [591, 235] width 363 height 66
click at [706, 160] on div "Capacidad Used 36,46 TiB Libre 7,17 TiB Total 43,63 TiB" at bounding box center [591, 139] width 363 height 112
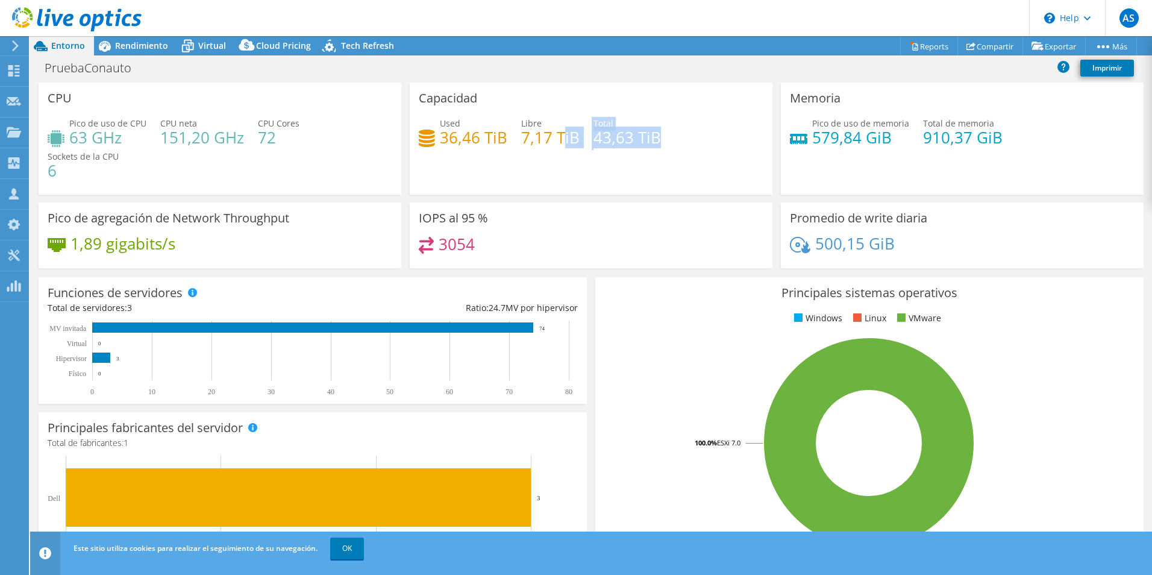
drag, startPoint x: 585, startPoint y: 136, endPoint x: 563, endPoint y: 131, distance: 22.8
click at [563, 131] on div "Used 36,46 TiB Libre 7,17 TiB Total 43,63 TiB" at bounding box center [591, 136] width 345 height 39
drag, startPoint x: 563, startPoint y: 131, endPoint x: 575, endPoint y: 198, distance: 68.0
click at [575, 198] on div "Capacidad Used 36,46 TiB Libre 7,17 TiB Total 43,63 TiB" at bounding box center [591, 143] width 371 height 120
click at [598, 140] on h4 "43,63 TiB" at bounding box center [627, 137] width 67 height 13
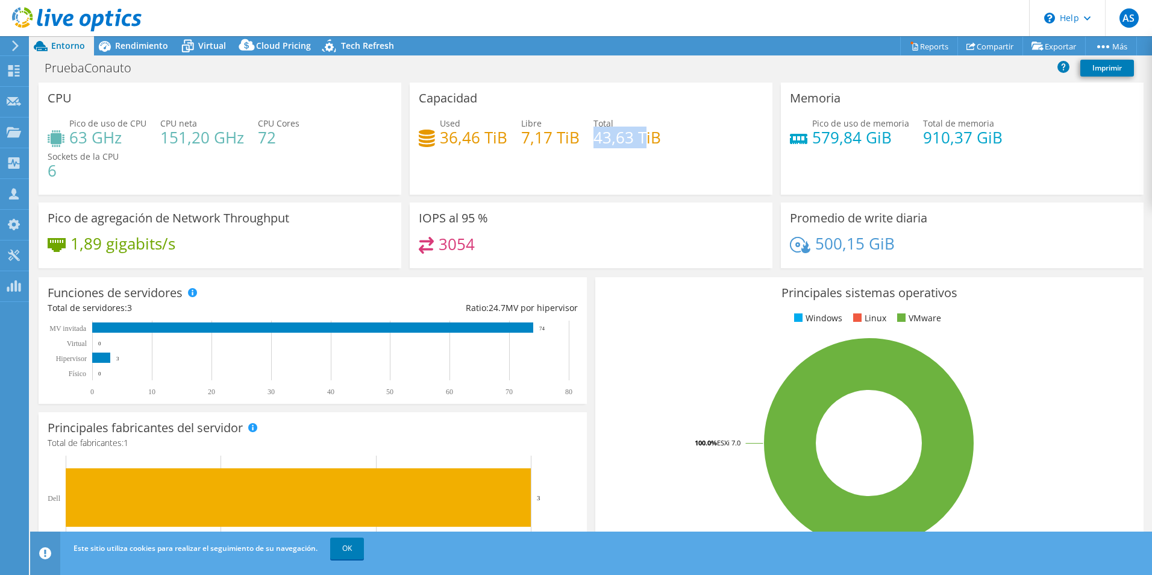
drag, startPoint x: 593, startPoint y: 141, endPoint x: 638, endPoint y: 143, distance: 44.7
click at [638, 143] on h4 "43,63 TiB" at bounding box center [627, 137] width 67 height 13
click at [8, 281] on icon at bounding box center [14, 285] width 14 height 11
click at [8, 287] on use at bounding box center [14, 285] width 14 height 11
